Goal: Information Seeking & Learning: Learn about a topic

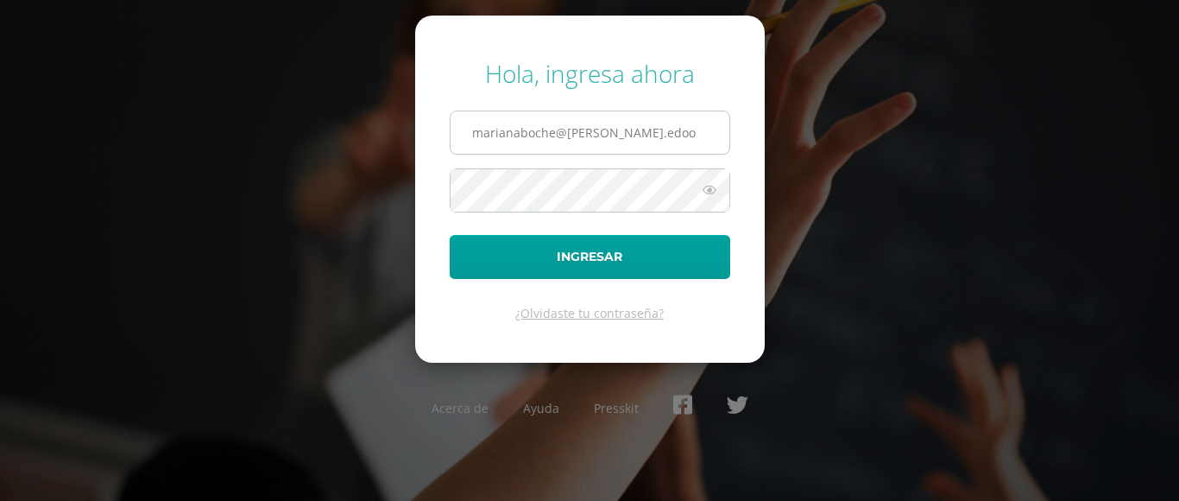
drag, startPoint x: 0, startPoint y: 0, endPoint x: 612, endPoint y: 152, distance: 630.4
click at [612, 152] on input "marianaboche@fatima.edoo" at bounding box center [589, 132] width 279 height 42
click at [661, 151] on input "marianaboche@fatima.edoo" at bounding box center [589, 132] width 279 height 42
type input "20180002@fatima.edu.gt"
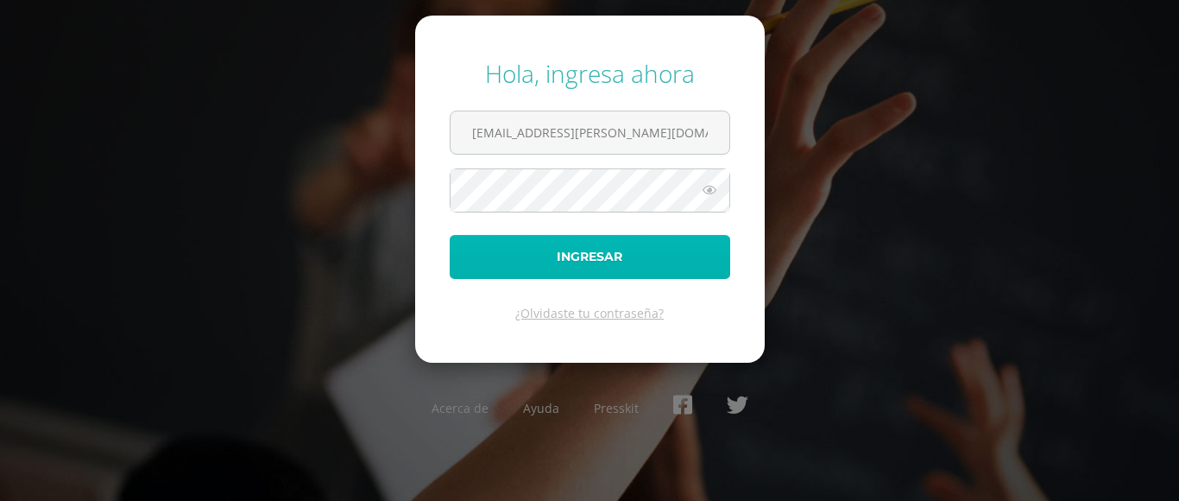
click at [671, 268] on button "Ingresar" at bounding box center [590, 257] width 280 height 44
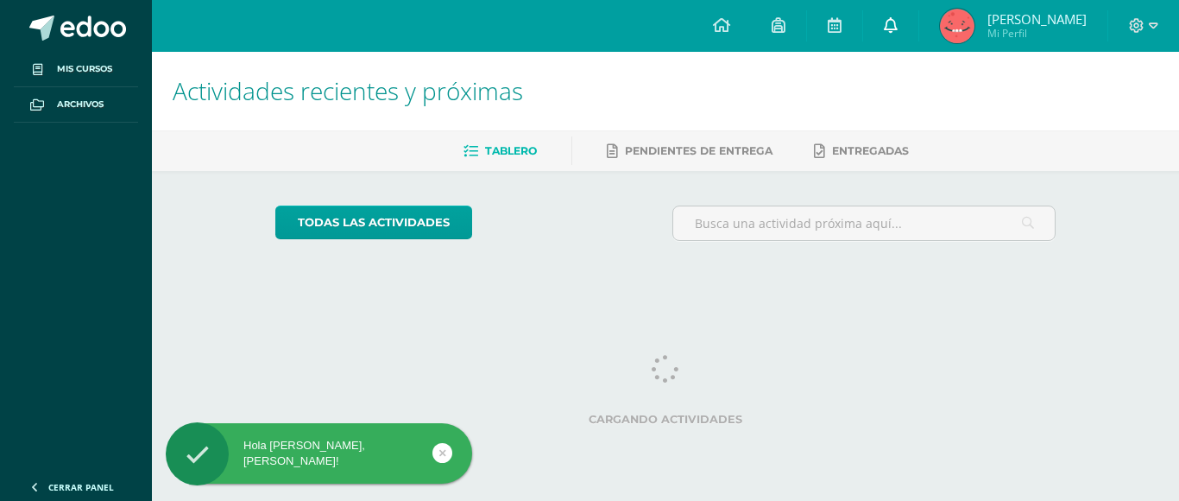
click at [904, 16] on link at bounding box center [890, 26] width 55 height 52
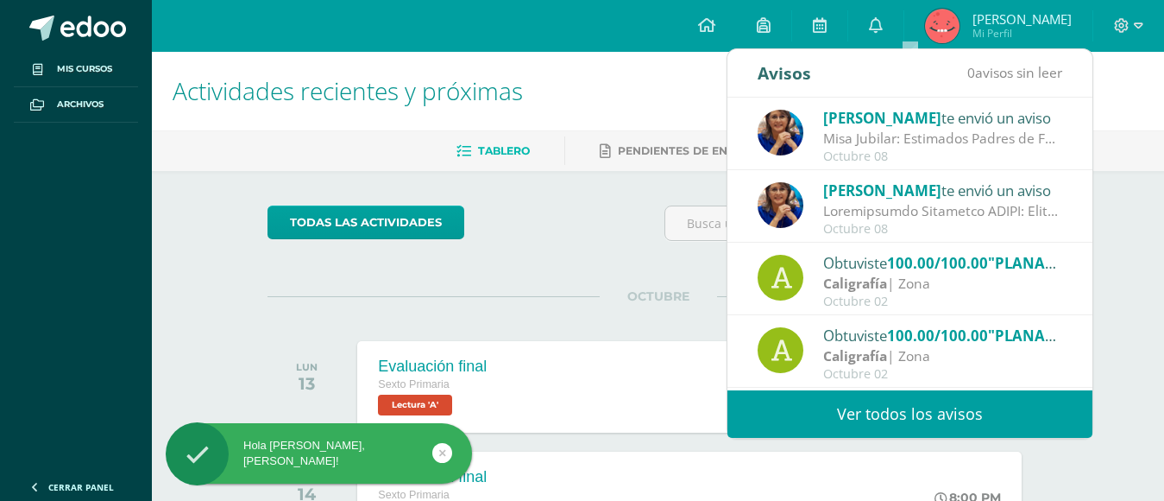
click at [928, 193] on div "Lucía Noriega te envió un aviso" at bounding box center [943, 190] width 240 height 22
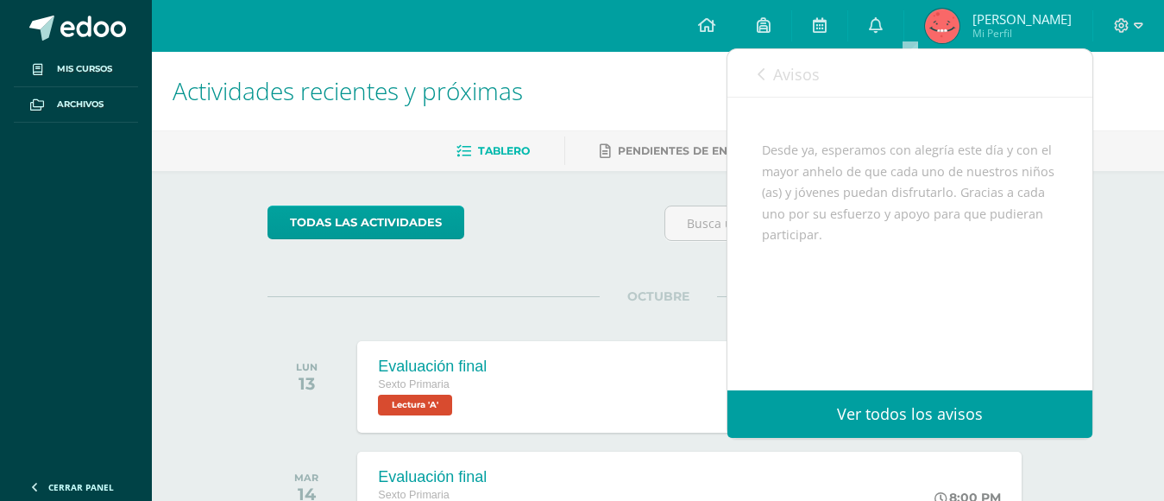
scroll to position [1341, 0]
click at [817, 82] on span "Avisos" at bounding box center [796, 74] width 47 height 21
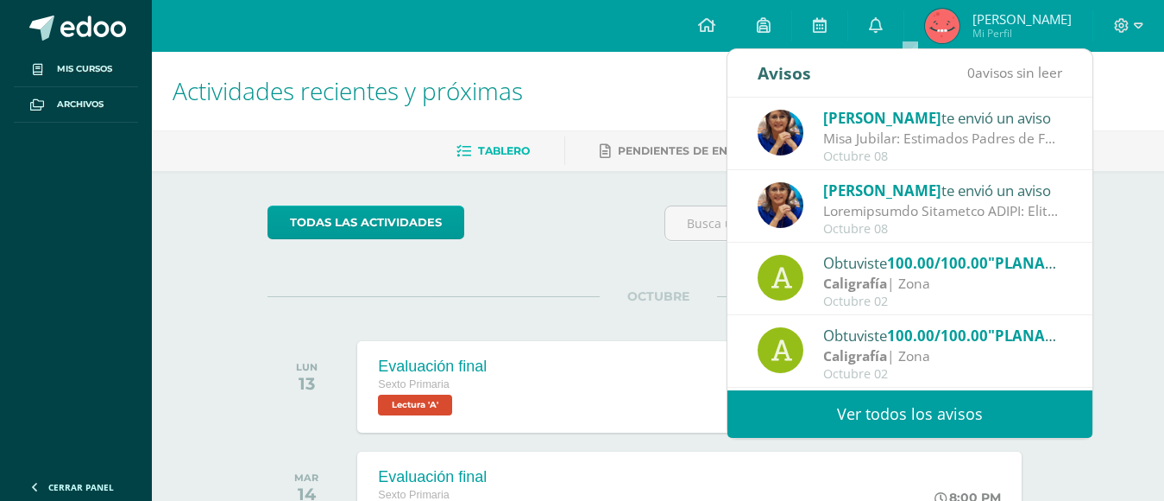
click at [837, 128] on div "Lucía Noriega te envió un aviso" at bounding box center [943, 117] width 240 height 22
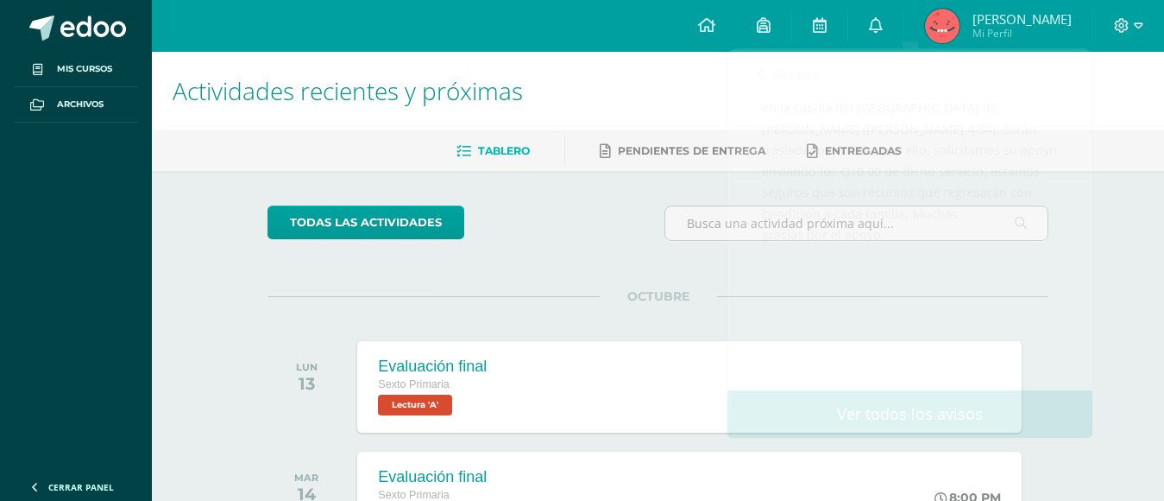
click at [686, 167] on div "Tablero Pendientes de entrega Entregadas" at bounding box center [679, 150] width 1054 height 41
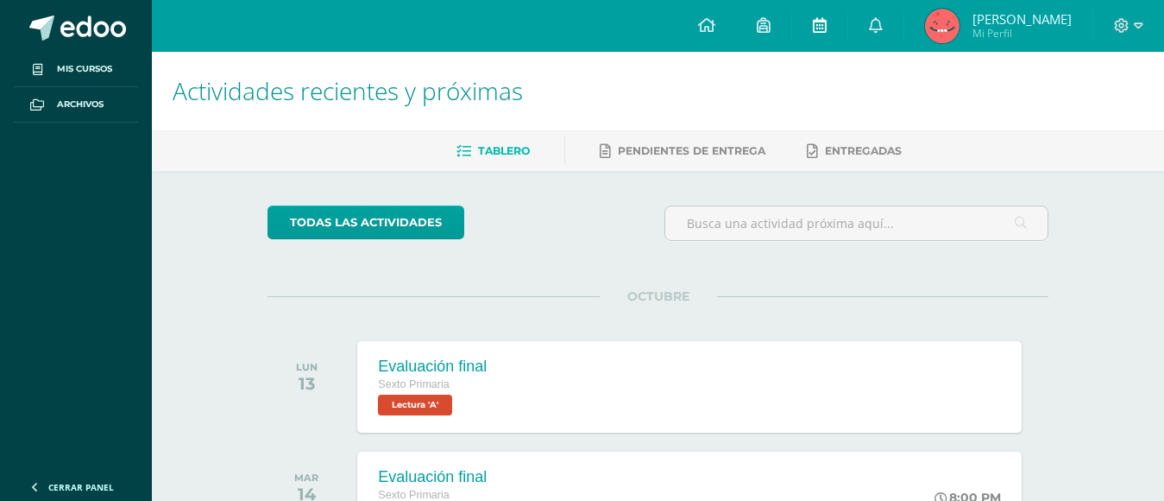
click at [847, 31] on link at bounding box center [819, 26] width 55 height 52
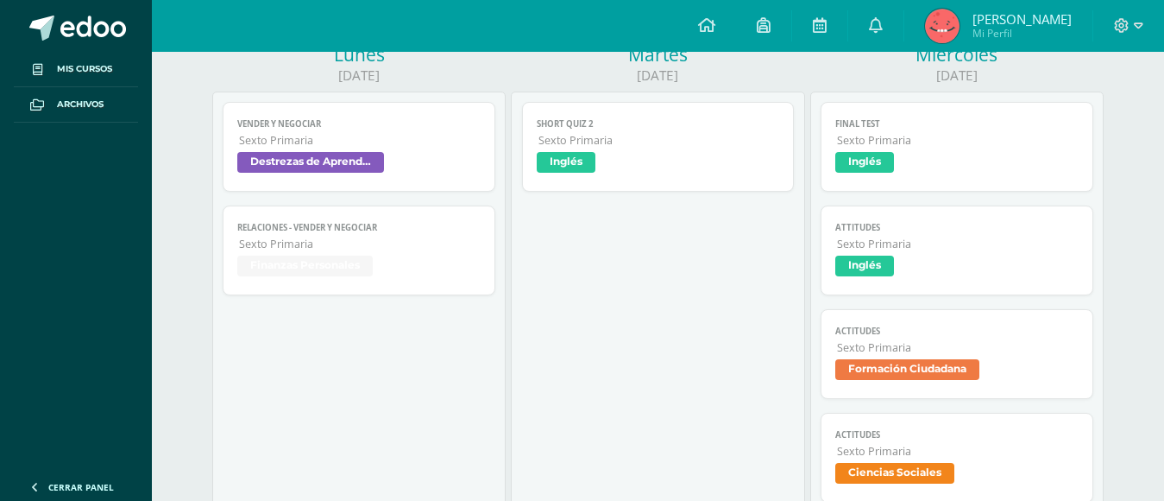
scroll to position [276, 0]
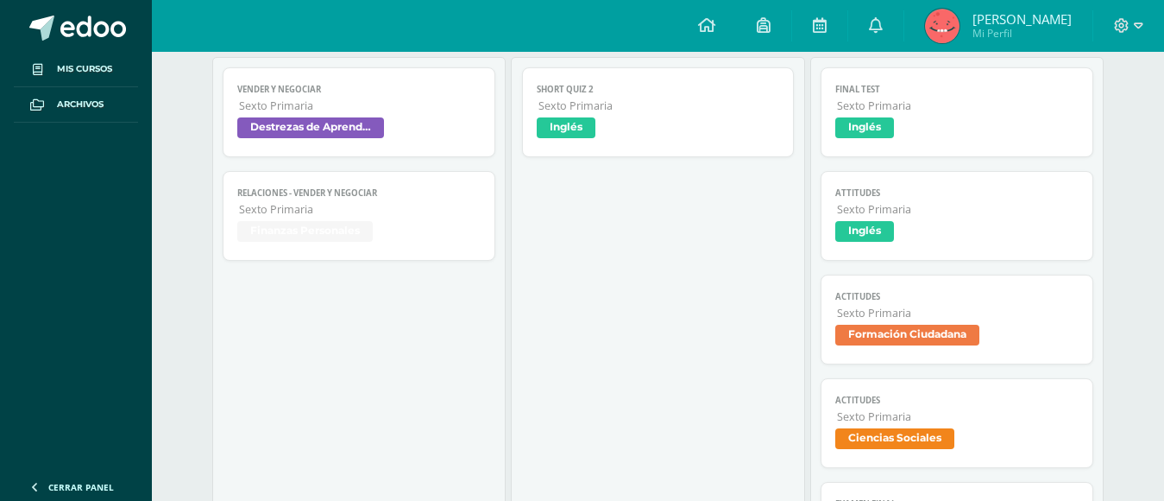
click at [860, 205] on span "Sexto Primaria" at bounding box center [958, 209] width 242 height 15
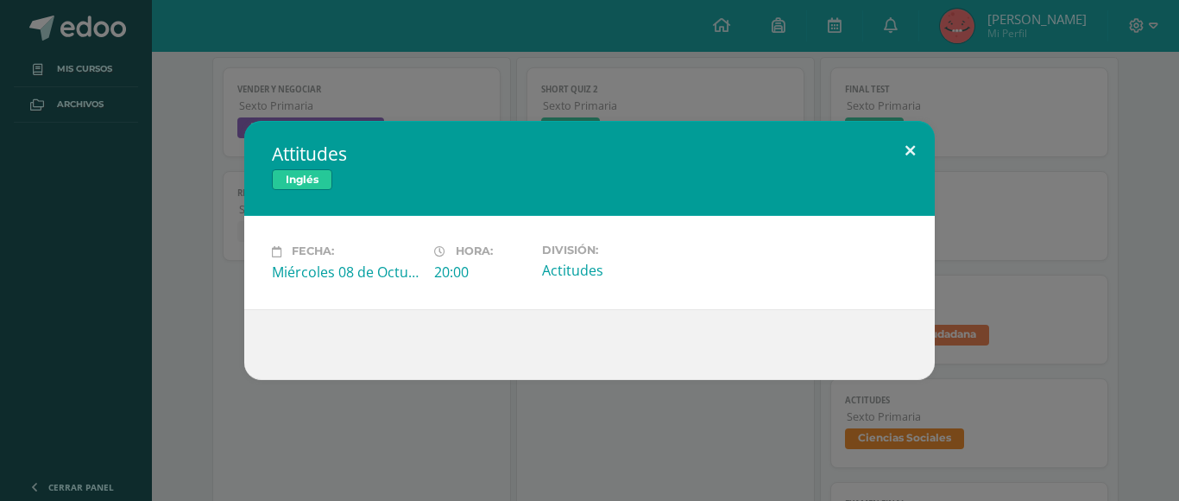
click at [896, 158] on button at bounding box center [909, 150] width 49 height 59
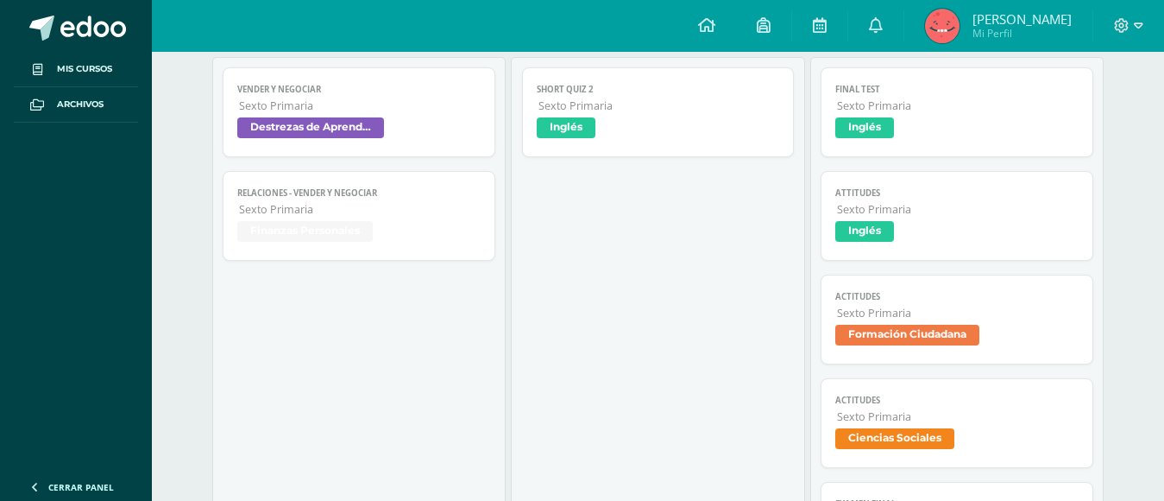
click at [954, 340] on span "Formación Ciudadana" at bounding box center [907, 334] width 144 height 21
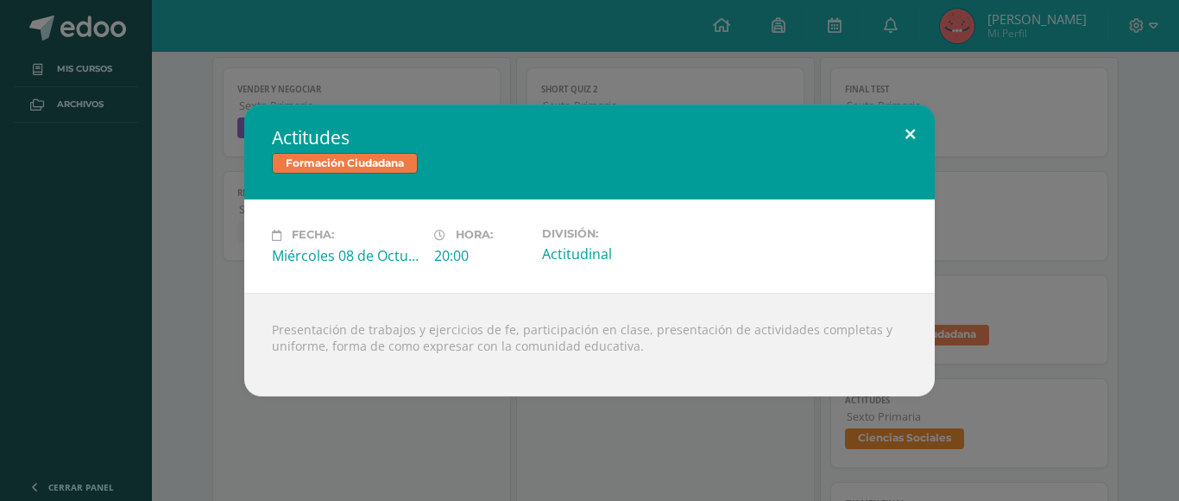
click at [910, 128] on button at bounding box center [909, 133] width 49 height 59
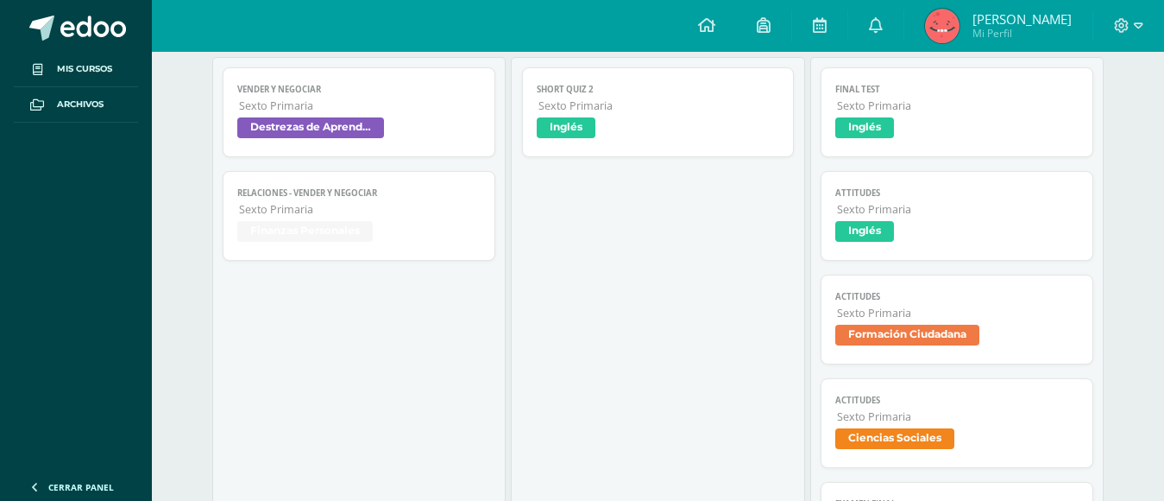
click at [972, 384] on link "Actitudes Sexto Primaria Ciencias Sociales" at bounding box center [957, 423] width 273 height 90
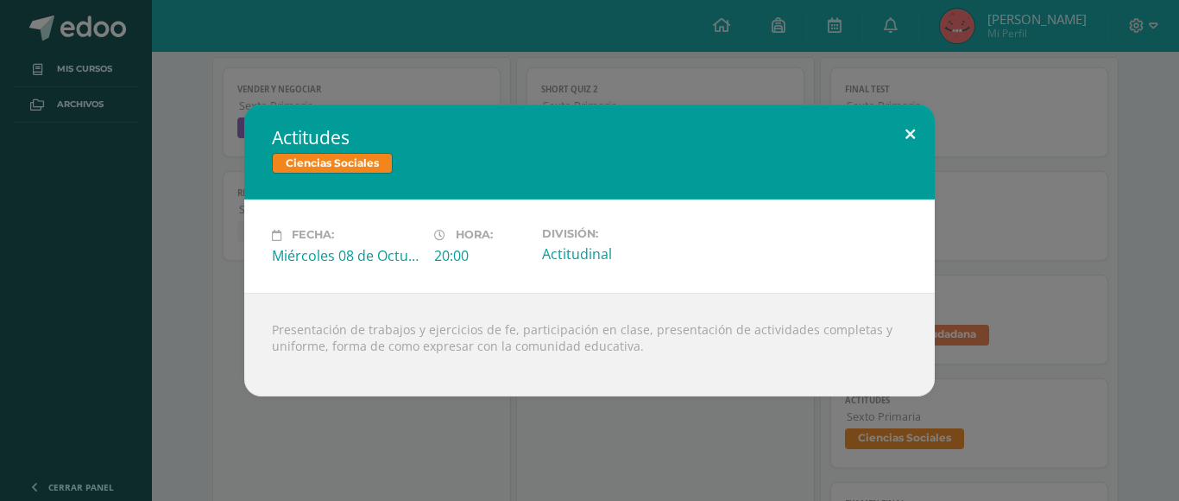
click at [910, 120] on button at bounding box center [909, 133] width 49 height 59
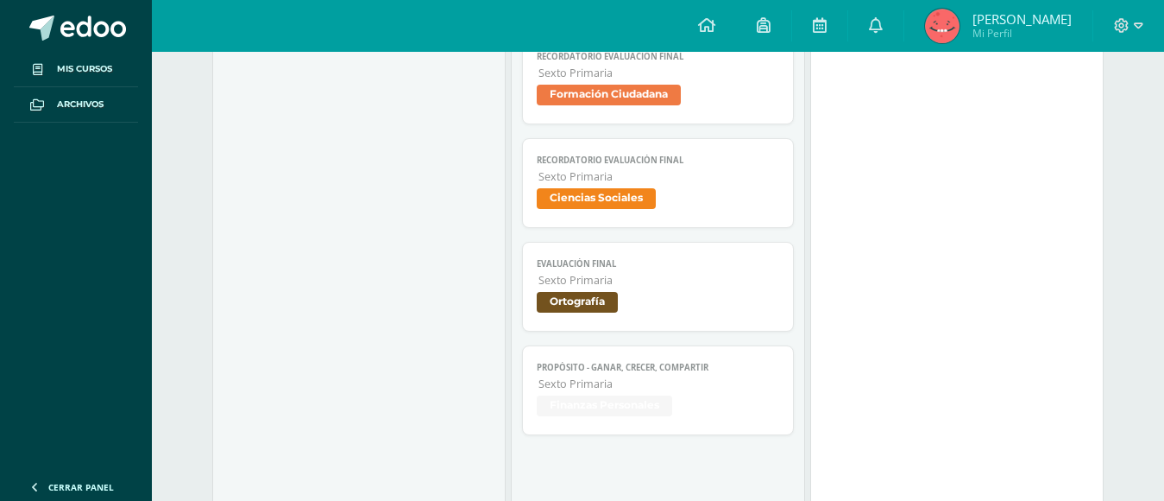
scroll to position [863, 0]
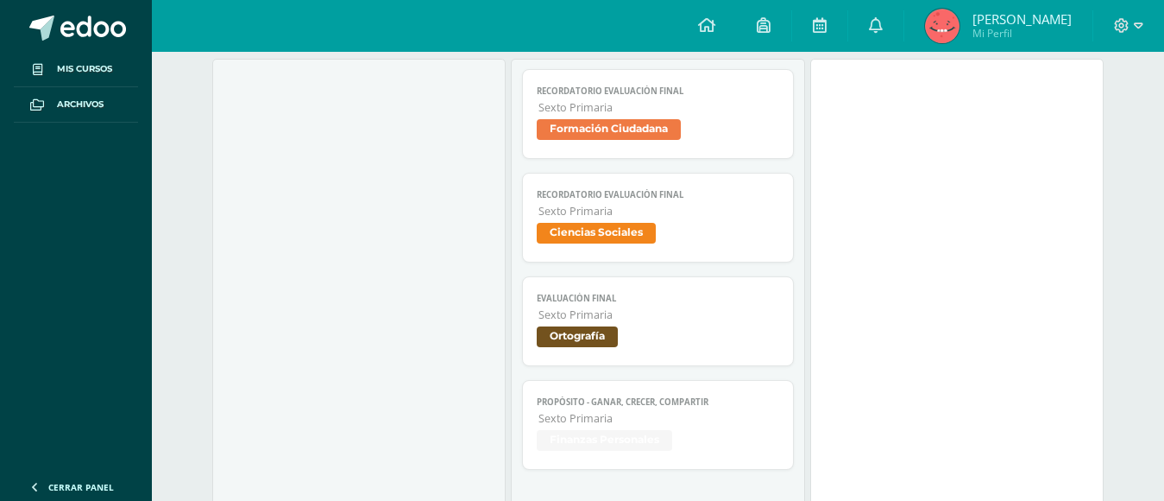
click at [769, 81] on link "Recordatorio Evaluación Final Sexto Primaria Formación Ciudadana" at bounding box center [658, 114] width 273 height 90
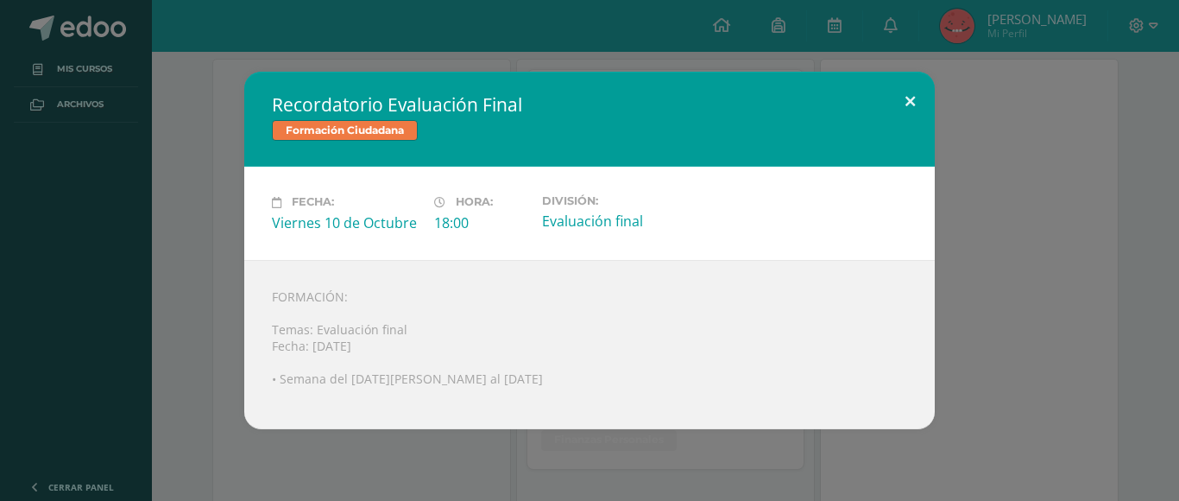
click at [903, 119] on button at bounding box center [909, 101] width 49 height 59
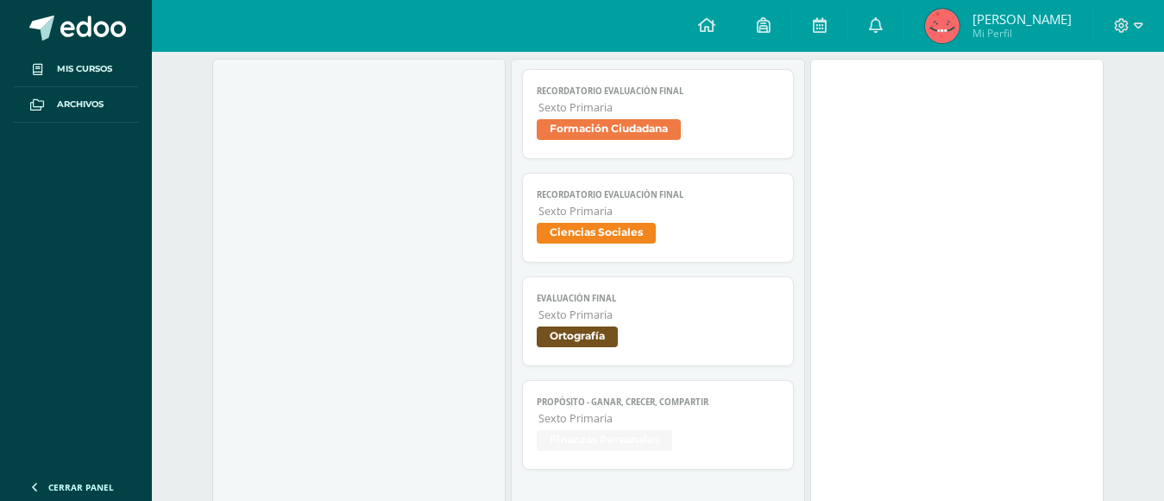
click at [715, 225] on span "Ciencias Sociales" at bounding box center [658, 235] width 243 height 25
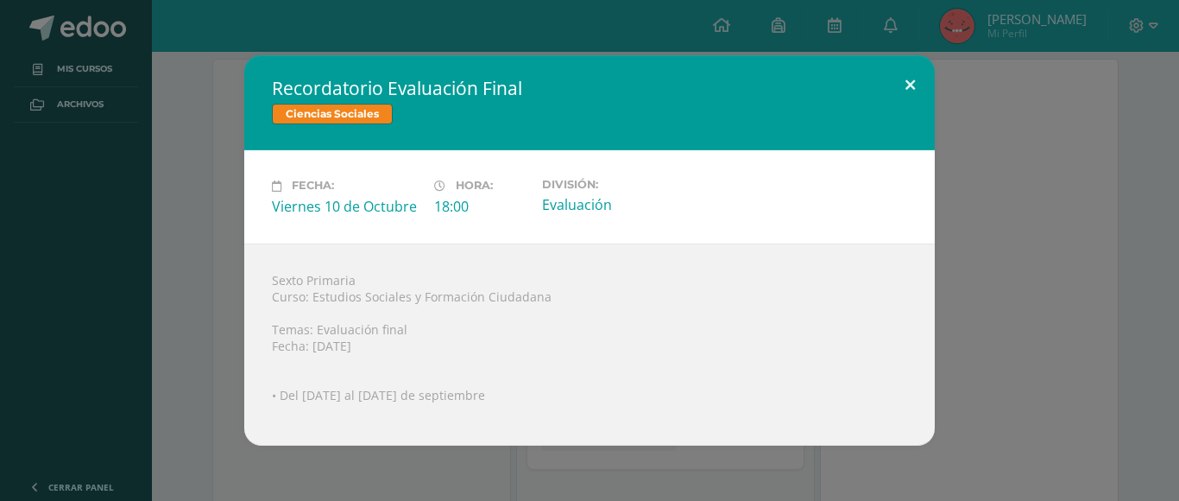
click at [908, 91] on button at bounding box center [909, 84] width 49 height 59
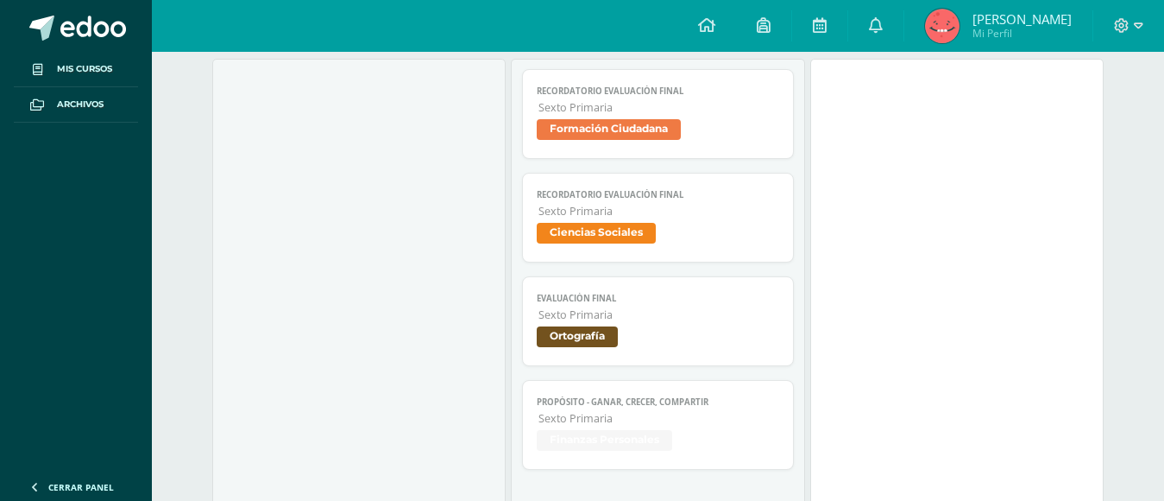
click at [730, 340] on span "Ortografía" at bounding box center [658, 338] width 243 height 25
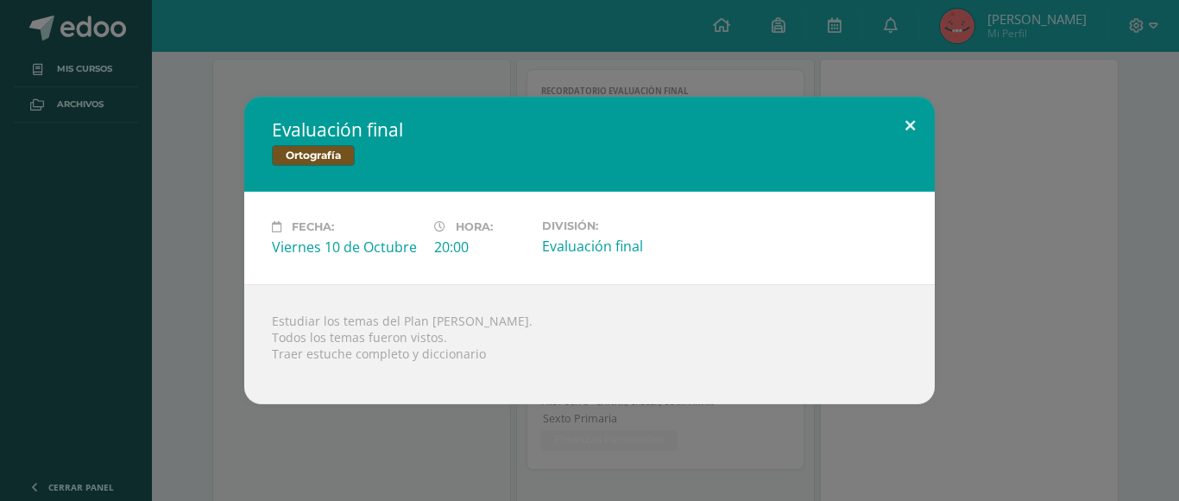
click at [921, 131] on button at bounding box center [909, 126] width 49 height 59
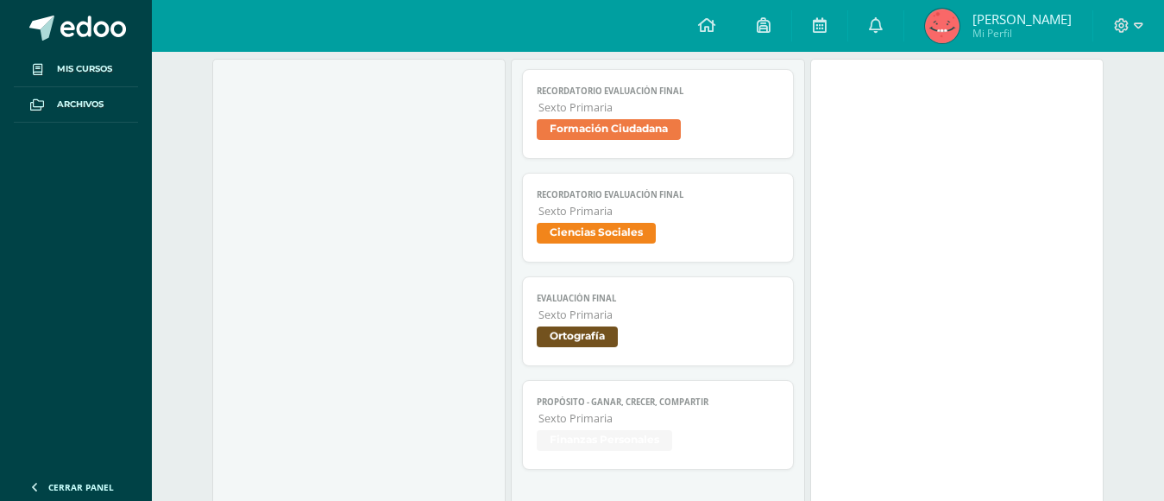
click at [699, 419] on span "Sexto Primaria" at bounding box center [660, 418] width 242 height 15
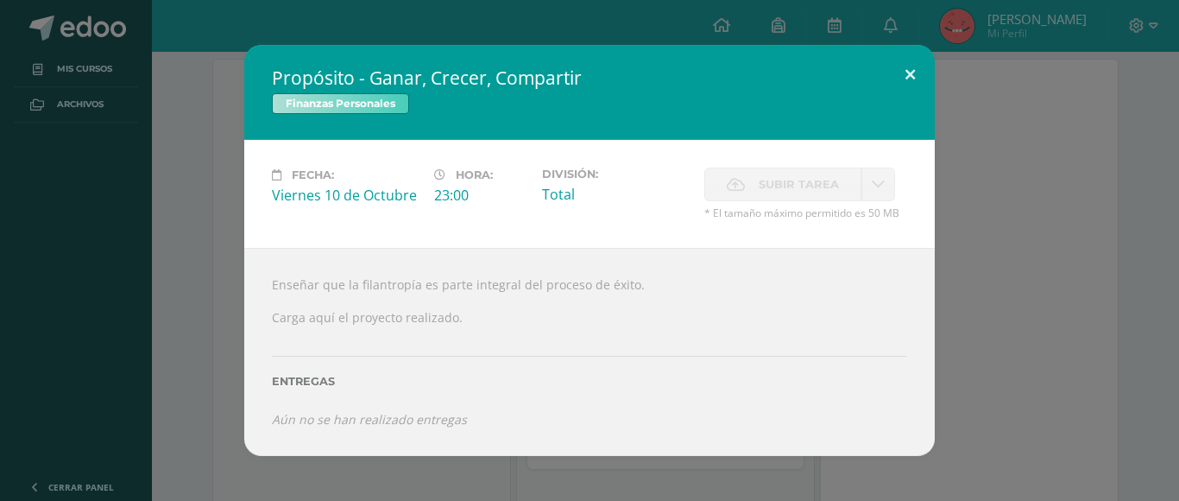
click at [890, 78] on button at bounding box center [909, 74] width 49 height 59
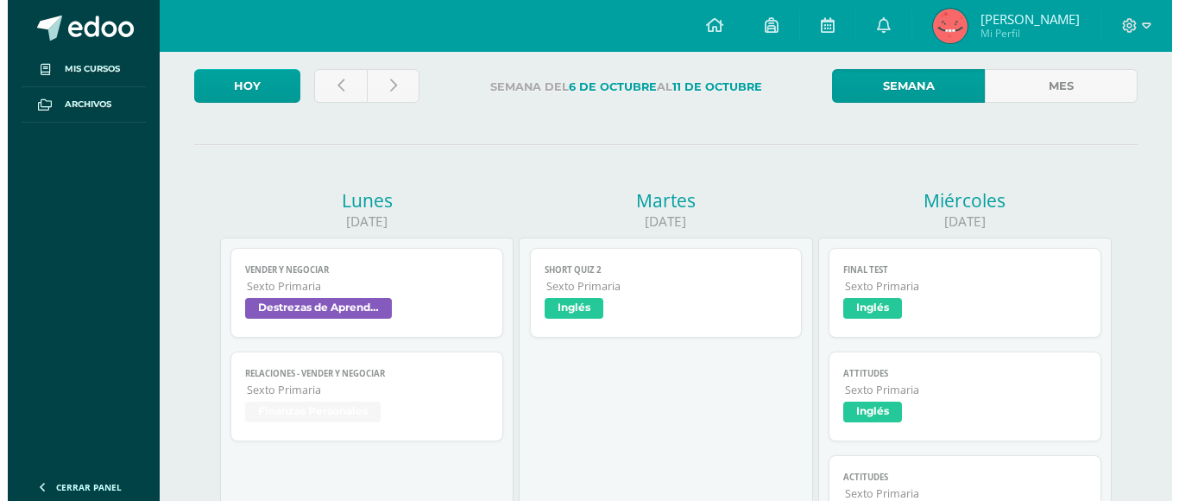
scroll to position [0, 0]
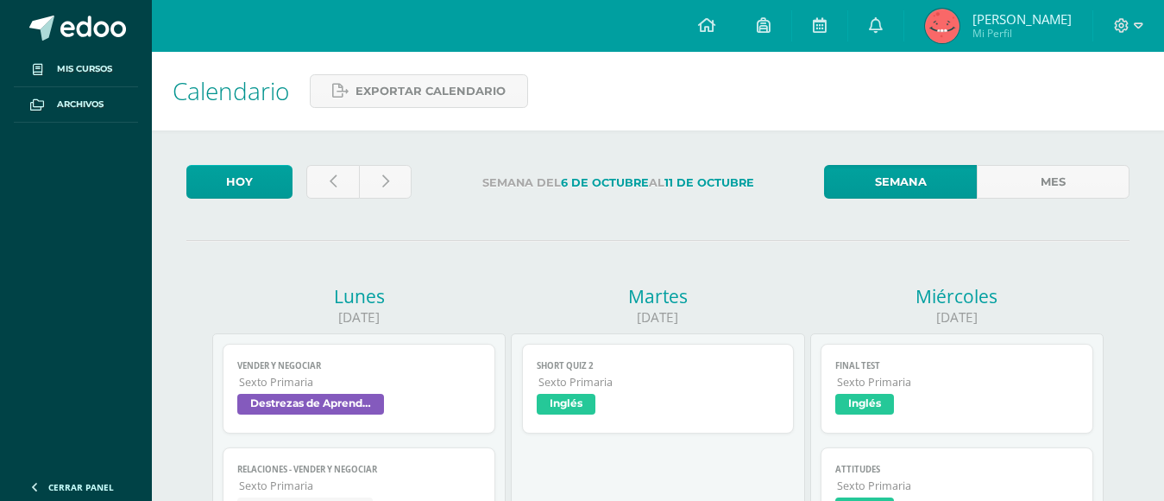
click at [295, 482] on span "Sexto Primaria" at bounding box center [360, 485] width 242 height 15
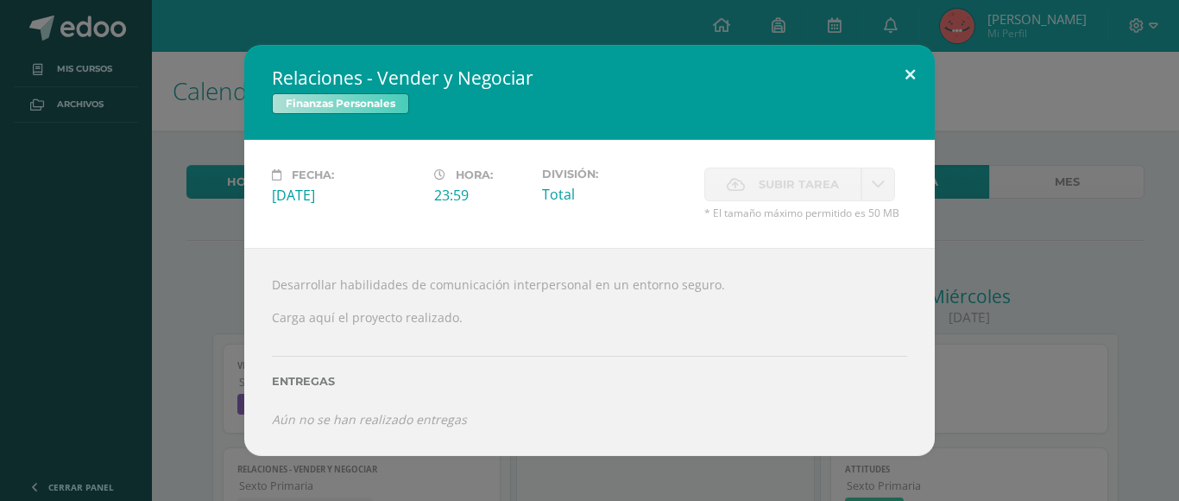
click at [910, 85] on button at bounding box center [909, 74] width 49 height 59
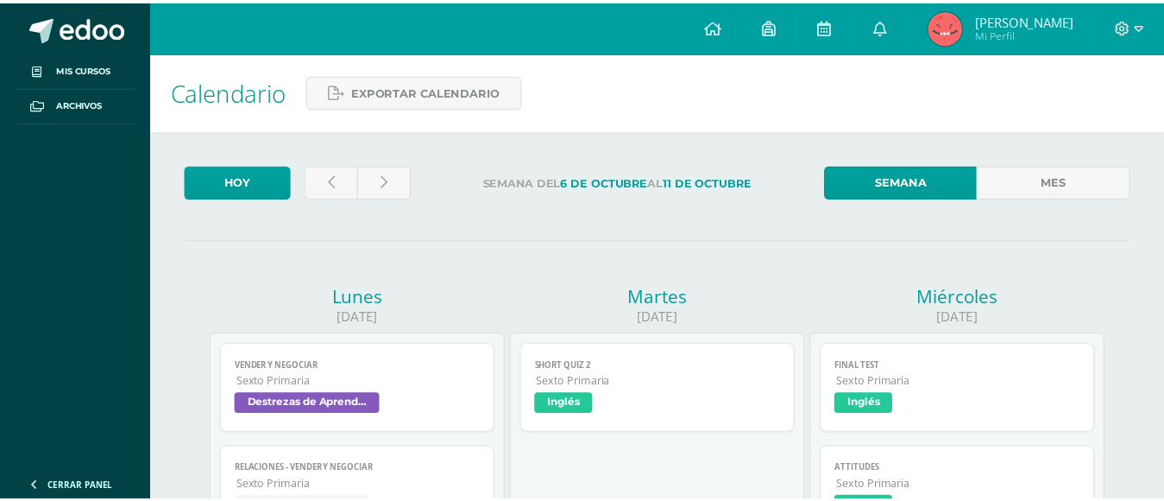
scroll to position [36, 0]
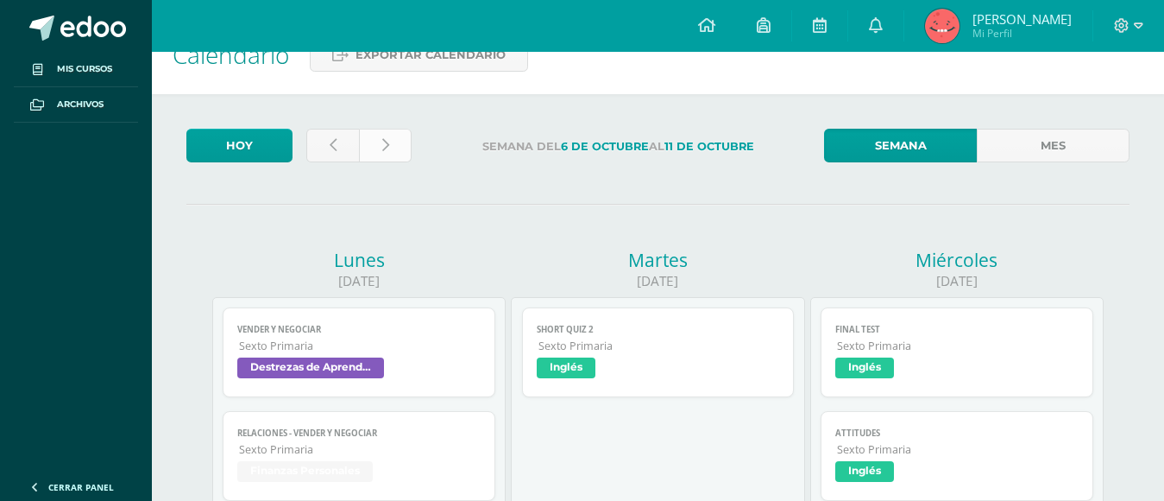
click at [396, 141] on link at bounding box center [385, 146] width 53 height 34
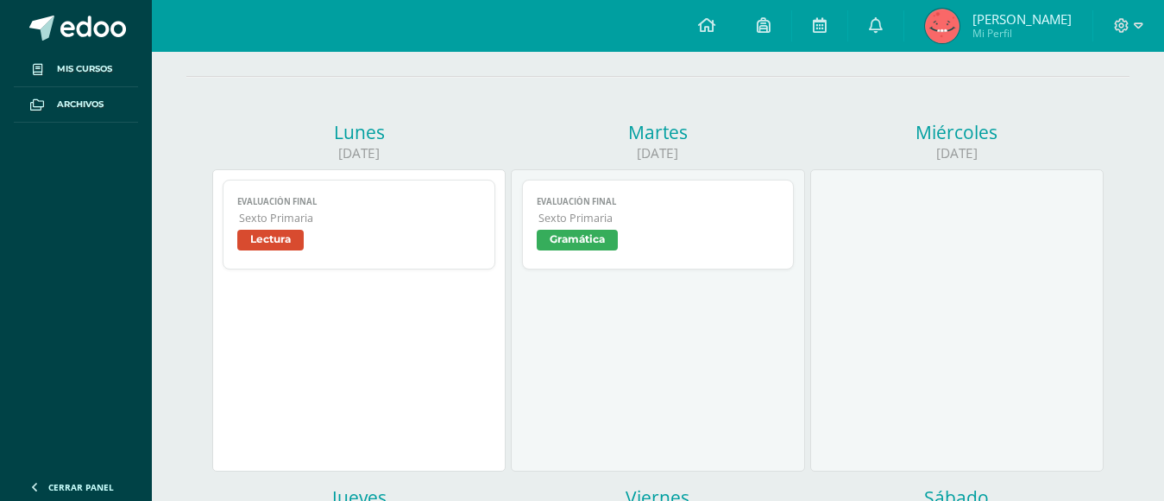
scroll to position [173, 0]
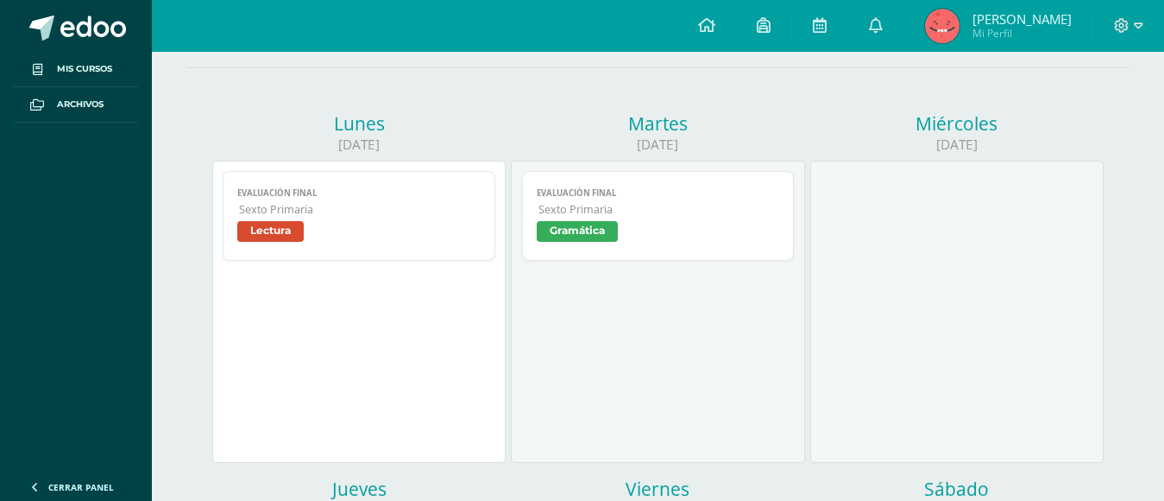
click at [406, 206] on span "Sexto Primaria" at bounding box center [360, 209] width 242 height 15
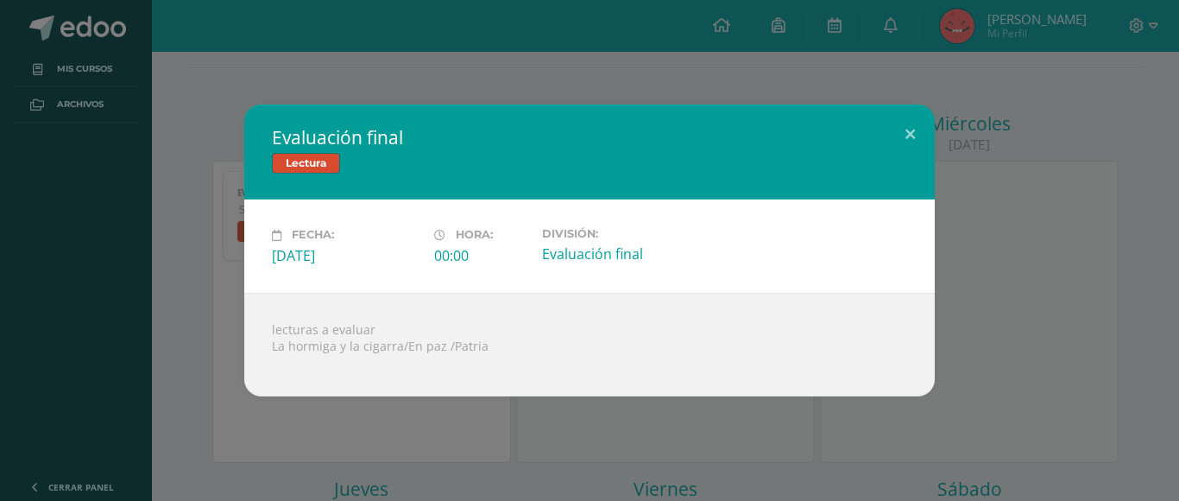
click at [935, 141] on div "Evaluación final Lectura Fecha: [DATE] Hora: 00:00 División: Evaluación final l…" at bounding box center [589, 249] width 1165 height 291
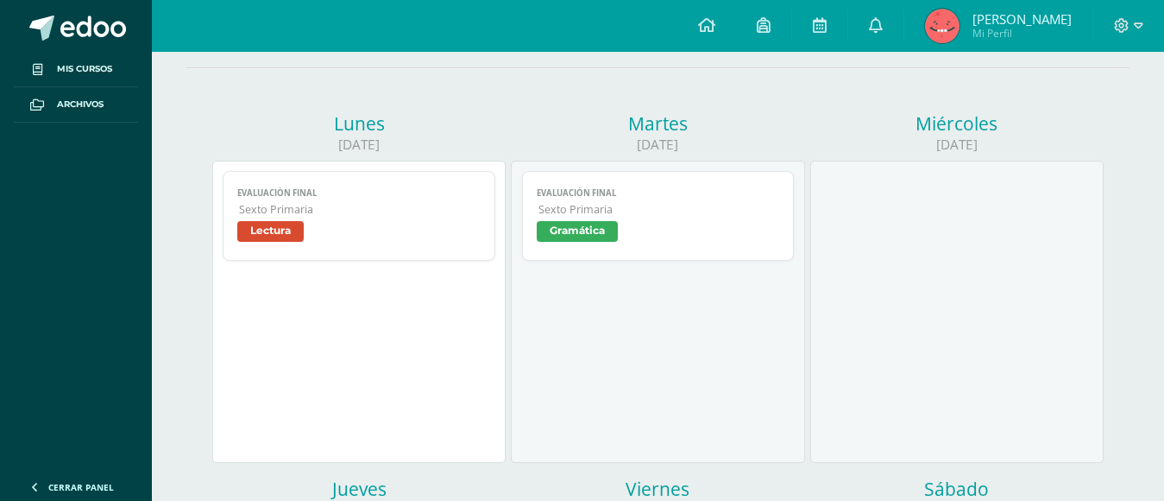
click at [766, 230] on span "Gramática" at bounding box center [658, 233] width 243 height 25
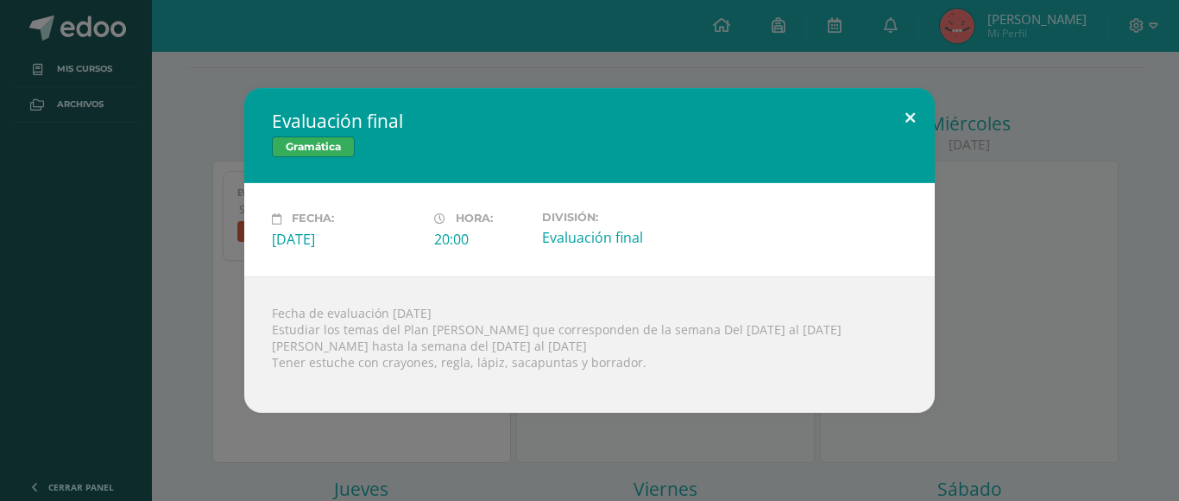
click at [928, 127] on button at bounding box center [909, 117] width 49 height 59
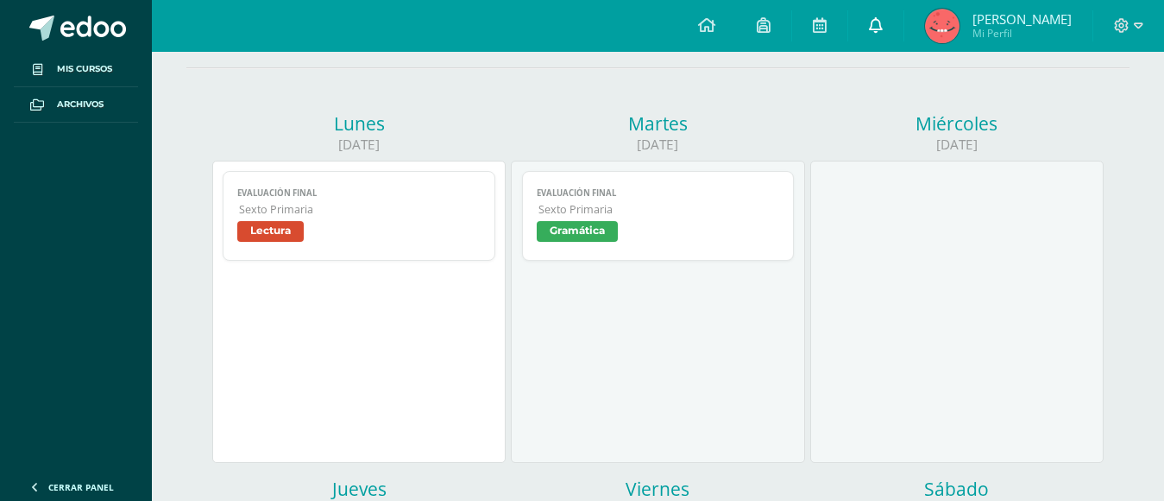
click at [904, 37] on link at bounding box center [875, 26] width 55 height 52
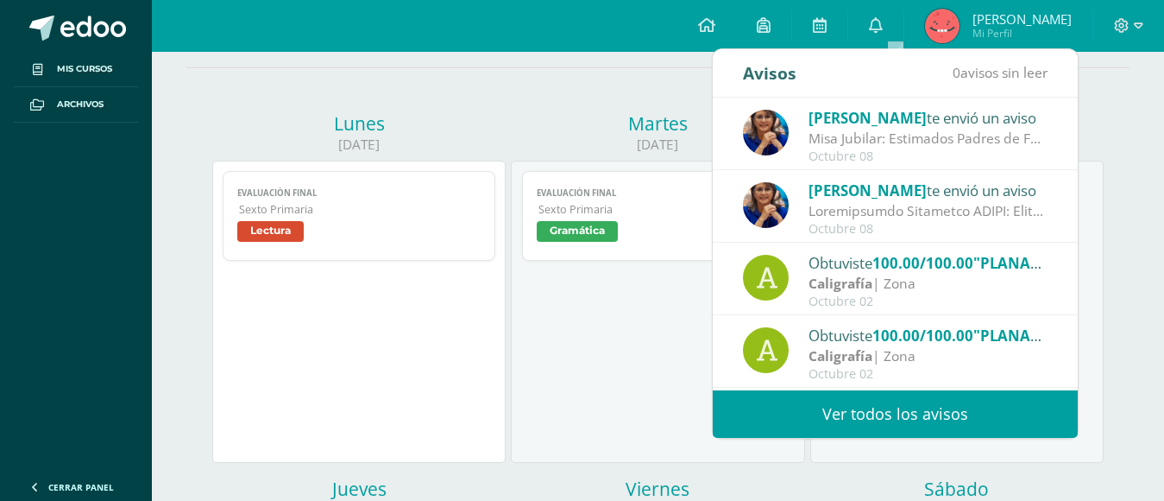
click at [910, 416] on link "Ver todos los avisos" at bounding box center [895, 413] width 365 height 47
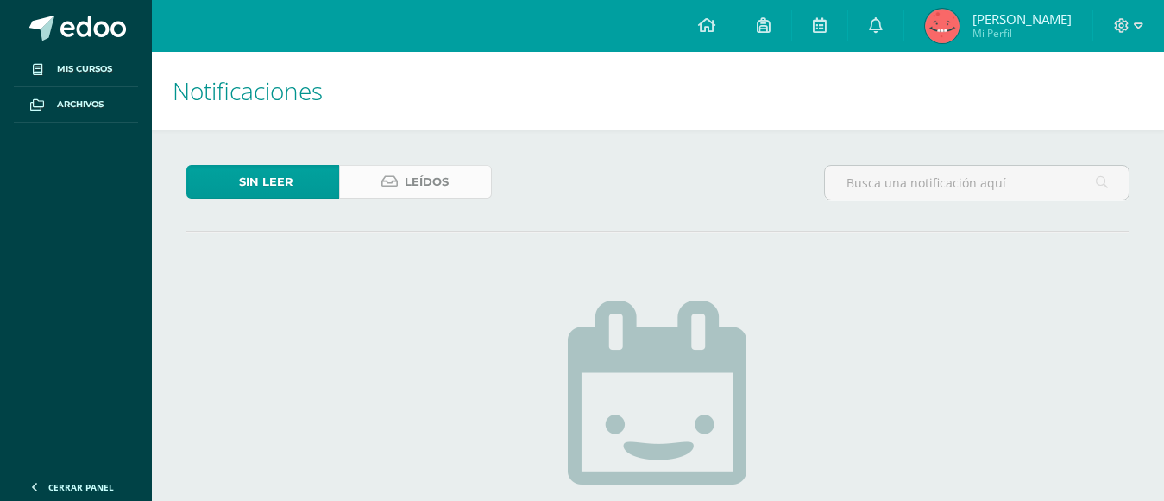
click at [408, 187] on span "Leídos" at bounding box center [427, 182] width 44 height 32
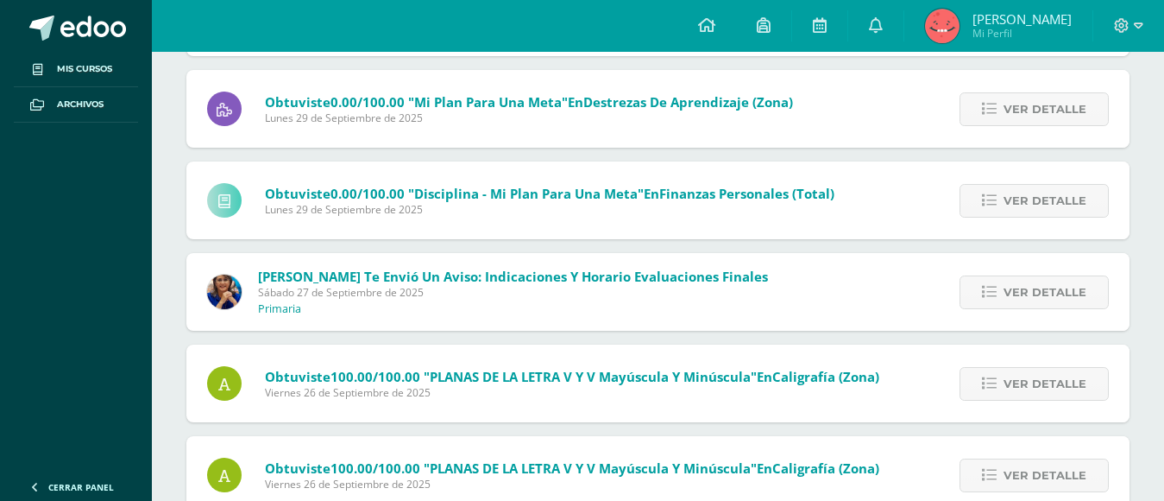
scroll to position [1784, 0]
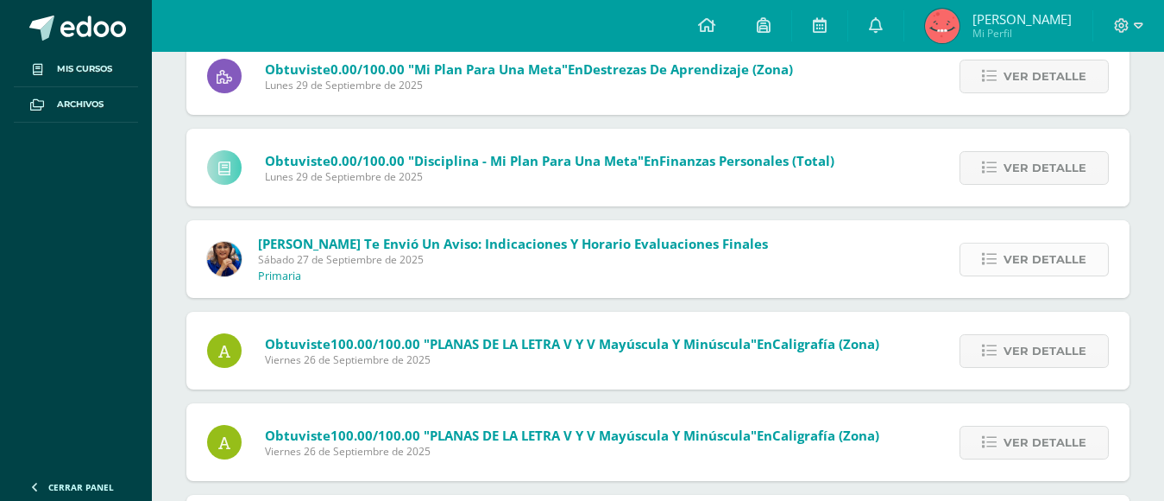
click at [1019, 263] on span "Ver detalle" at bounding box center [1045, 259] width 83 height 32
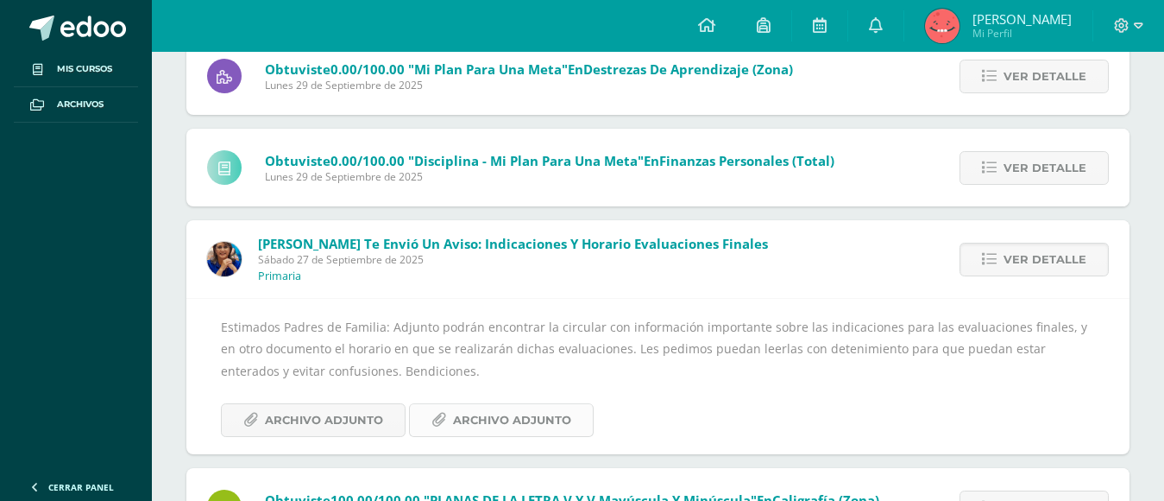
click at [566, 416] on span "Archivo Adjunto" at bounding box center [512, 420] width 118 height 32
click at [305, 413] on span "Archivo Adjunto" at bounding box center [324, 420] width 118 height 32
